Goal: Task Accomplishment & Management: Complete application form

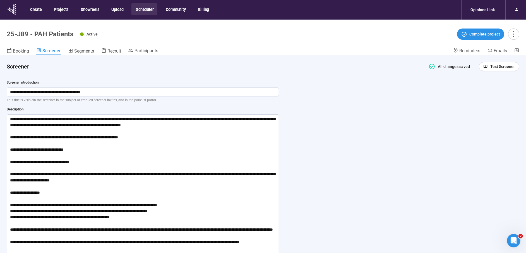
click at [147, 9] on button "Scheduler" at bounding box center [144, 9] width 26 height 12
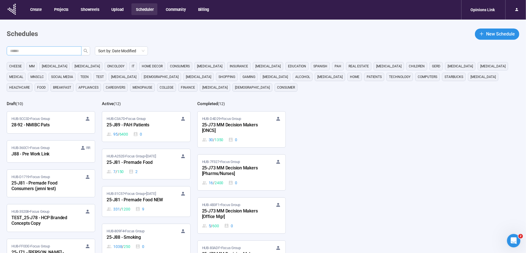
click at [65, 52] on input "text" at bounding box center [42, 51] width 64 height 6
type input "***"
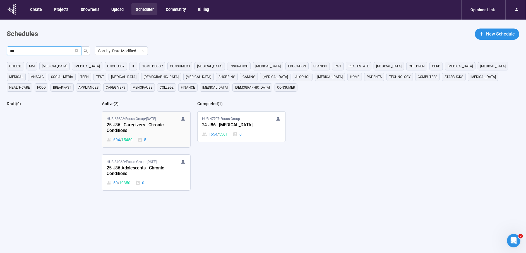
click at [124, 123] on div "25-J86 - Caregivers - Chronic Conditions" at bounding box center [137, 127] width 61 height 13
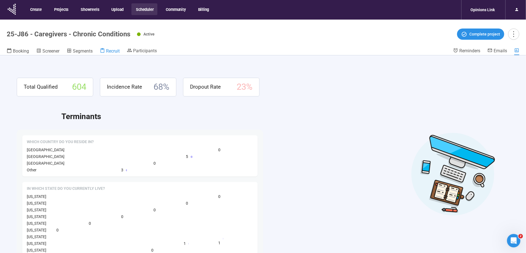
click at [110, 51] on span "Recruit" at bounding box center [113, 50] width 14 height 5
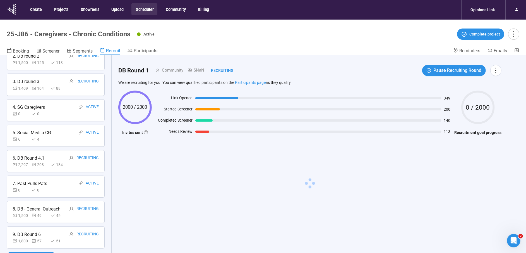
scroll to position [20, 0]
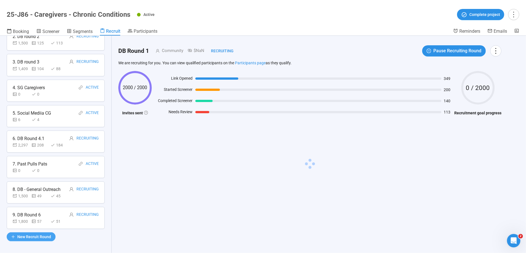
click at [40, 233] on span "New Recruit Round" at bounding box center [34, 236] width 34 height 6
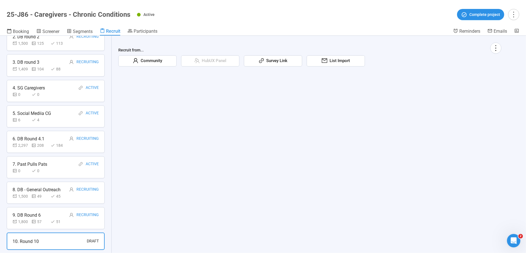
click at [148, 59] on span "Community" at bounding box center [150, 60] width 24 height 7
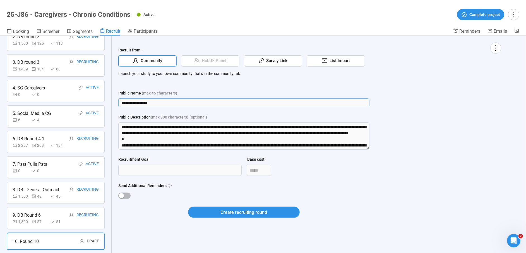
drag, startPoint x: 159, startPoint y: 105, endPoint x: 99, endPoint y: 95, distance: 60.3
click at [93, 104] on div "**********" at bounding box center [263, 144] width 526 height 217
type input "**********"
click at [146, 130] on textarea "Public Description (max 300 characters) (optional)" at bounding box center [243, 135] width 251 height 27
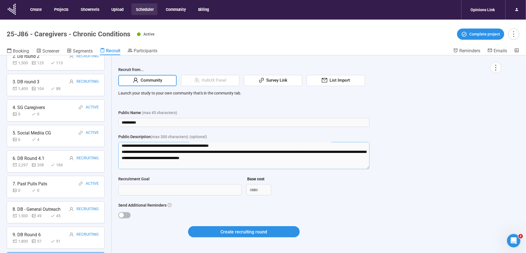
scroll to position [135, 0]
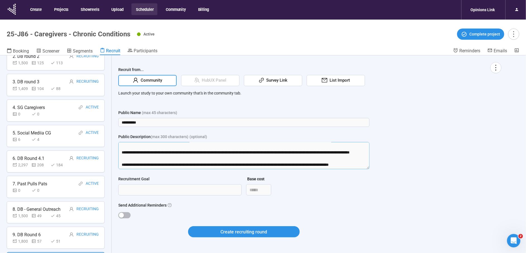
drag, startPoint x: 120, startPoint y: 146, endPoint x: 214, endPoint y: 213, distance: 115.4
click at [215, 213] on form "**********" at bounding box center [243, 176] width 251 height 134
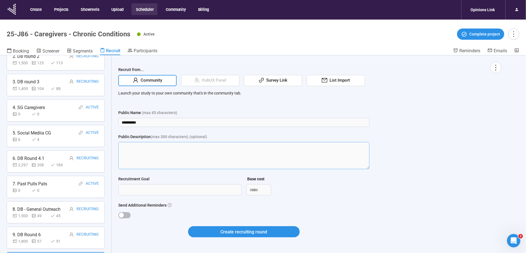
scroll to position [0, 0]
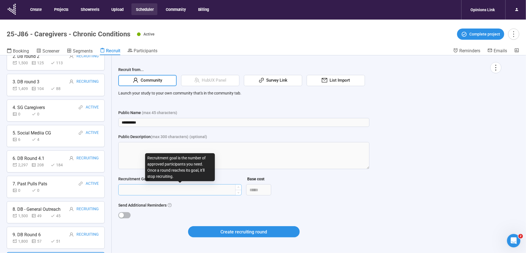
click at [150, 189] on input "Recruitment Goal" at bounding box center [180, 189] width 123 height 11
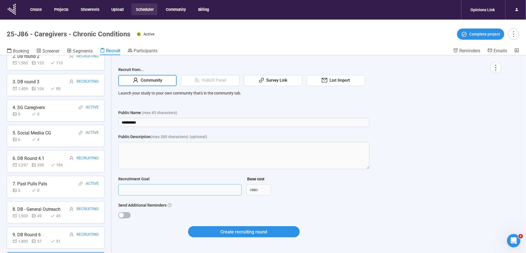
type input "****"
click at [130, 212] on div at bounding box center [243, 215] width 251 height 6
click at [129, 213] on span "button" at bounding box center [124, 215] width 12 height 6
click at [250, 229] on span "Create recruiting round" at bounding box center [244, 231] width 47 height 7
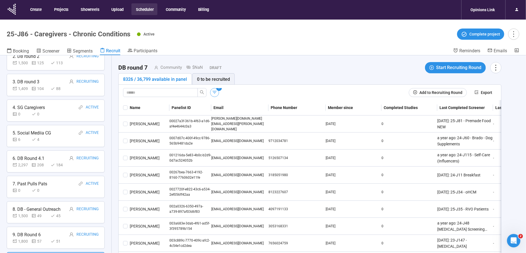
click at [215, 90] on icon "button" at bounding box center [215, 92] width 6 height 6
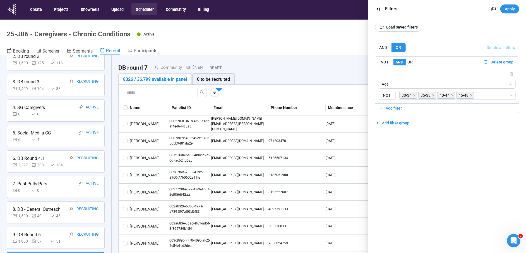
click at [501, 48] on span "Delete all filters" at bounding box center [501, 47] width 28 height 6
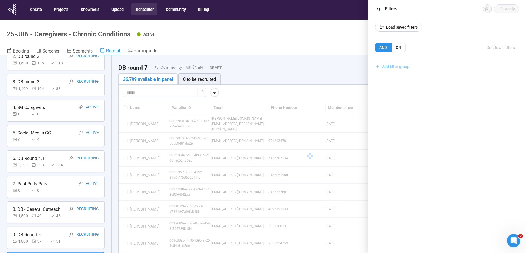
drag, startPoint x: 397, startPoint y: 68, endPoint x: 414, endPoint y: 184, distance: 116.6
click at [397, 68] on span "Add filter group" at bounding box center [395, 66] width 27 height 6
click at [403, 78] on span "Add filter" at bounding box center [447, 79] width 137 height 6
click at [396, 84] on input "search" at bounding box center [447, 84] width 131 height 8
type input "**"
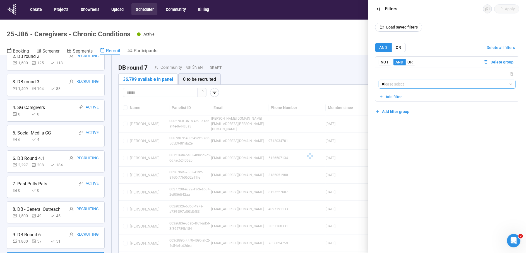
click at [405, 74] on div at bounding box center [447, 74] width 137 height 7
click at [406, 83] on input "**" at bounding box center [447, 84] width 131 height 8
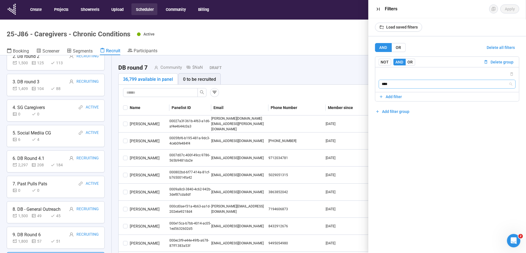
type input "*****"
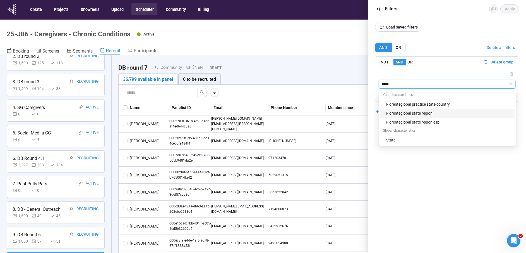
click at [423, 112] on div "Fiorenteglobal state region" at bounding box center [448, 113] width 125 height 6
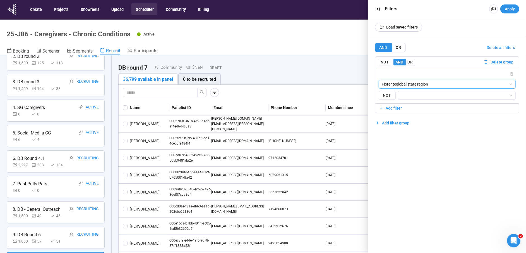
click at [412, 100] on div "Fiorenteglobal state region Fiorenteglobal state region {"type":"RESPONSE","cha…" at bounding box center [447, 85] width 144 height 36
click at [409, 91] on div at bounding box center [457, 95] width 118 height 9
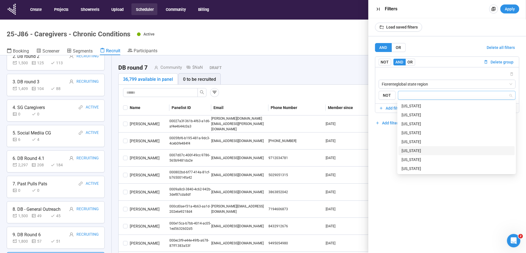
click at [419, 159] on div "[US_STATE]" at bounding box center [457, 159] width 110 height 6
click at [407, 150] on div "[US_STATE]" at bounding box center [457, 153] width 110 height 6
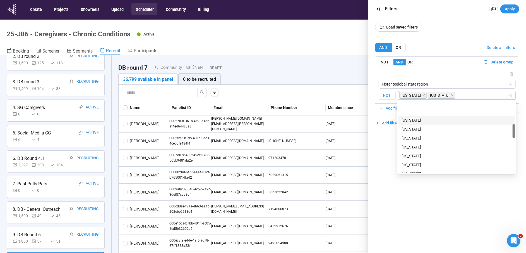
scroll to position [127, 0]
click at [409, 155] on div "[US_STATE]" at bounding box center [457, 158] width 110 height 6
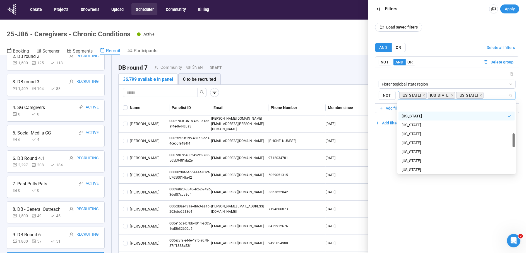
scroll to position [189, 0]
click at [409, 114] on div "[US_STATE]" at bounding box center [457, 114] width 110 height 6
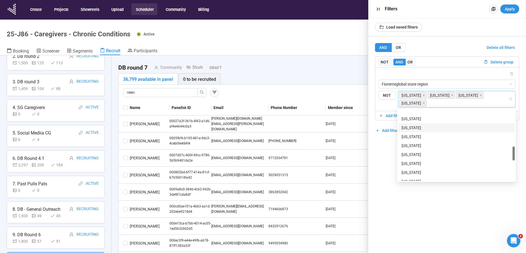
scroll to position [225, 0]
drag, startPoint x: 404, startPoint y: 165, endPoint x: 404, endPoint y: 173, distance: 7.8
click at [404, 165] on div "[US_STATE]" at bounding box center [457, 165] width 110 height 6
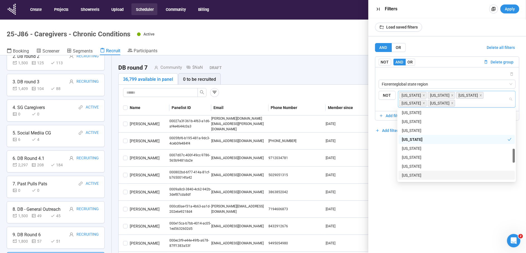
scroll to position [243, 0]
click at [415, 129] on div "[US_STATE]" at bounding box center [457, 130] width 110 height 6
click at [415, 142] on div "[US_STATE]" at bounding box center [457, 140] width 110 height 6
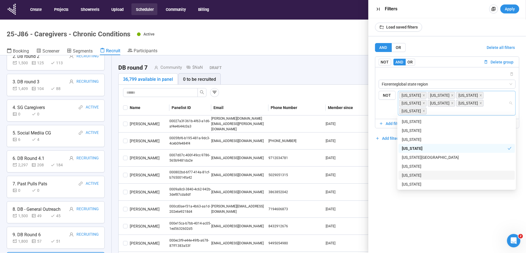
click at [409, 175] on div "[US_STATE]" at bounding box center [457, 175] width 110 height 6
click at [468, 22] on div "Load saved filters" at bounding box center [447, 27] width 158 height 18
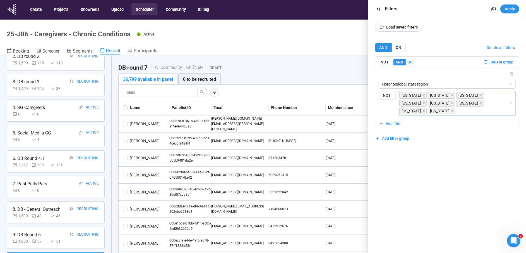
click at [411, 62] on span "OR" at bounding box center [410, 62] width 5 height 4
click at [393, 122] on span "Add filter" at bounding box center [394, 123] width 16 height 6
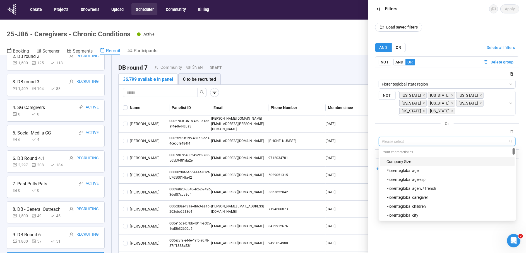
click at [411, 143] on input "search" at bounding box center [447, 141] width 131 height 8
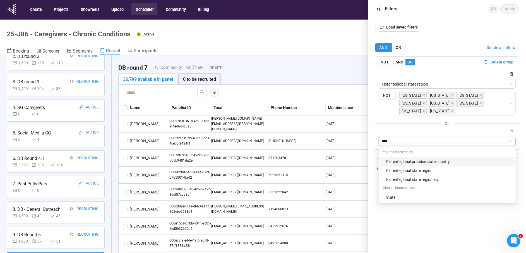
type input "*****"
click at [392, 196] on div "State" at bounding box center [448, 197] width 125 height 6
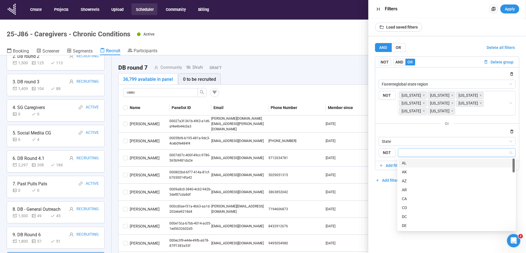
click at [410, 150] on input "search" at bounding box center [455, 152] width 107 height 7
click at [405, 213] on div "CT" at bounding box center [457, 214] width 110 height 6
click at [403, 191] on div "IL" at bounding box center [457, 192] width 110 height 6
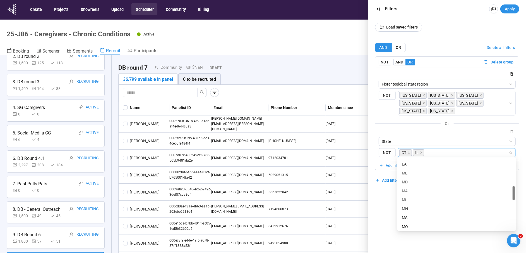
scroll to position [159, 0]
click at [407, 191] on div "MA" at bounding box center [457, 191] width 110 height 6
drag, startPoint x: 406, startPoint y: 205, endPoint x: 434, endPoint y: 208, distance: 28.0
click at [406, 205] on div "MN" at bounding box center [457, 207] width 110 height 6
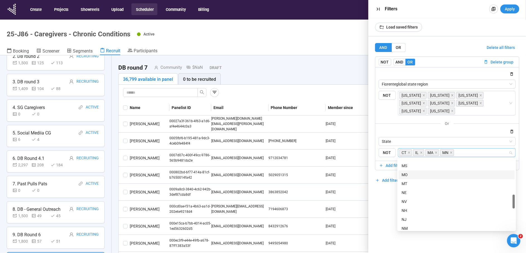
scroll to position [217, 0]
click at [404, 211] on div "NJ" at bounding box center [457, 214] width 110 height 6
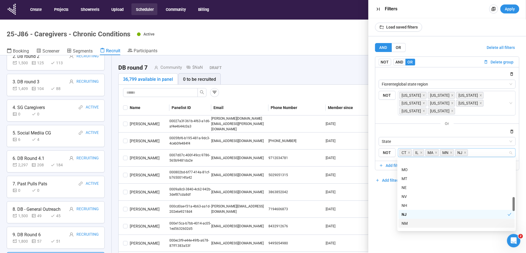
scroll to position [238, 0]
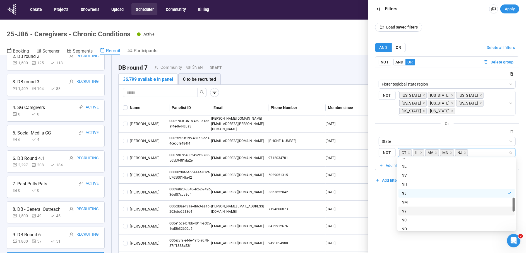
drag, startPoint x: 407, startPoint y: 211, endPoint x: 413, endPoint y: 208, distance: 7.4
click at [407, 211] on div "NY" at bounding box center [457, 211] width 110 height 6
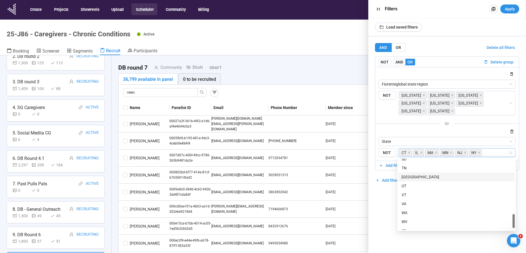
scroll to position [381, 0]
click at [406, 200] on div "WA" at bounding box center [457, 202] width 110 height 6
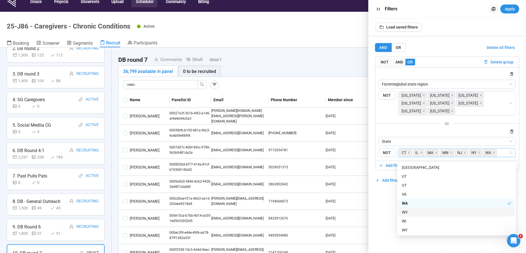
scroll to position [15, 0]
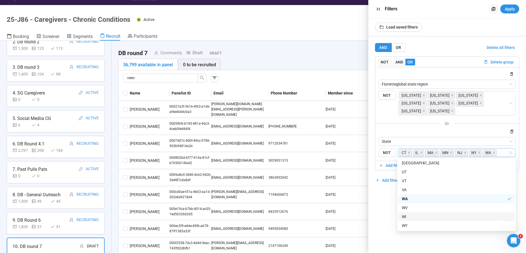
click at [404, 217] on div "WI" at bounding box center [457, 216] width 110 height 6
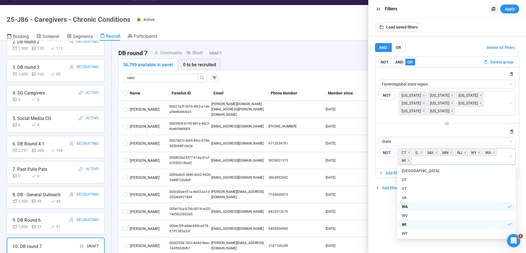
click at [508, 6] on span "Apply" at bounding box center [510, 9] width 10 height 6
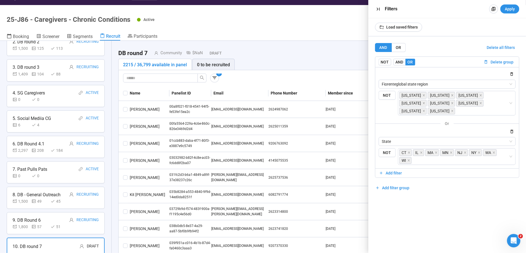
click at [164, 90] on th "Name" at bounding box center [149, 92] width 42 height 15
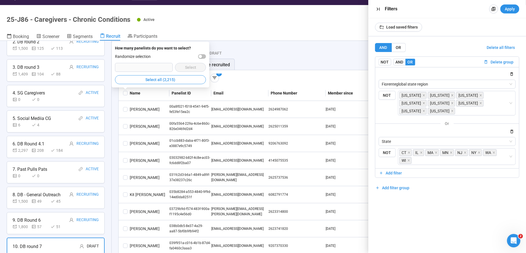
click at [155, 78] on span "Select all (2,215)" at bounding box center [161, 79] width 30 height 6
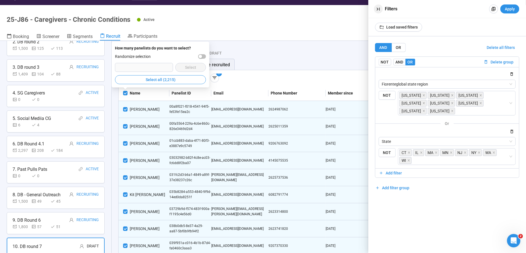
click at [378, 9] on icon "button" at bounding box center [378, 9] width 3 height 3
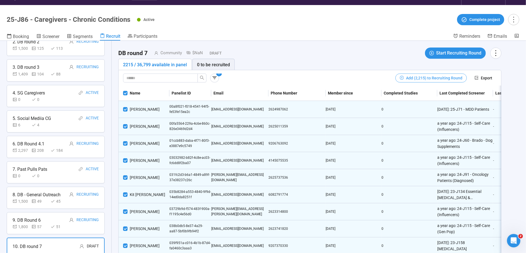
click at [441, 75] on span "Add (2,215) to Recruiting Round" at bounding box center [434, 78] width 56 height 6
